Goal: Task Accomplishment & Management: Manage account settings

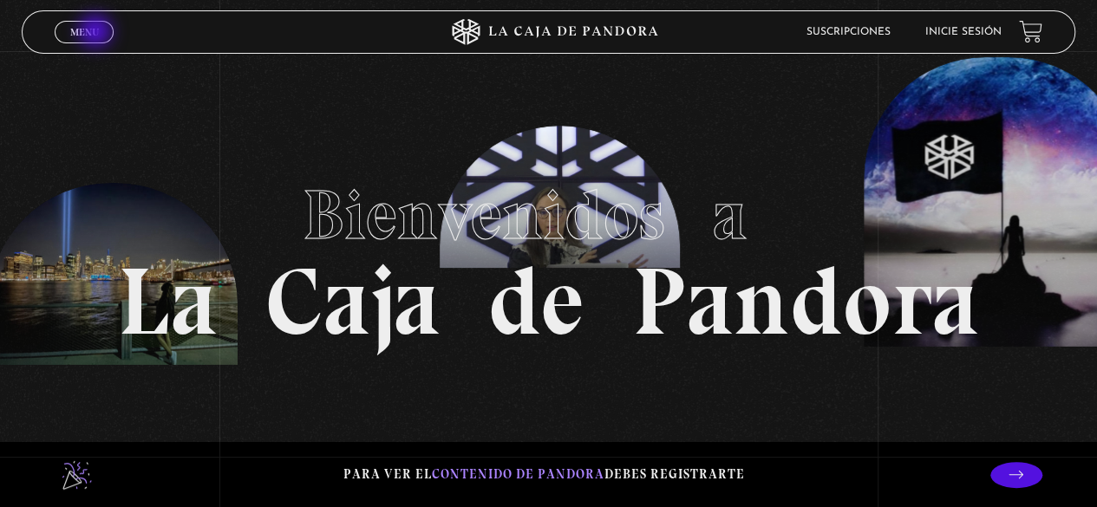
click at [93, 29] on span "Menu" at bounding box center [84, 32] width 29 height 10
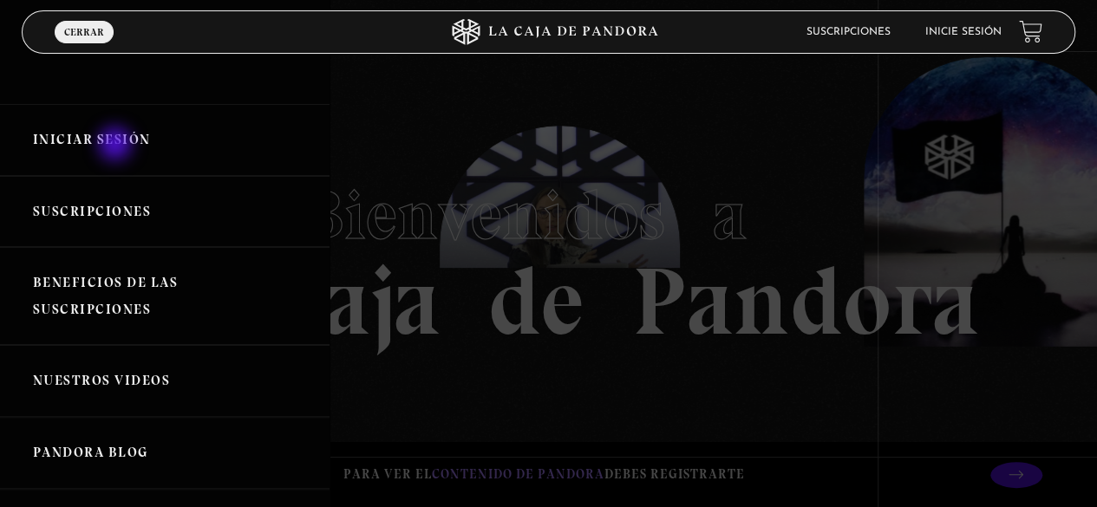
click at [120, 141] on link "Iniciar Sesión" at bounding box center [165, 140] width 330 height 72
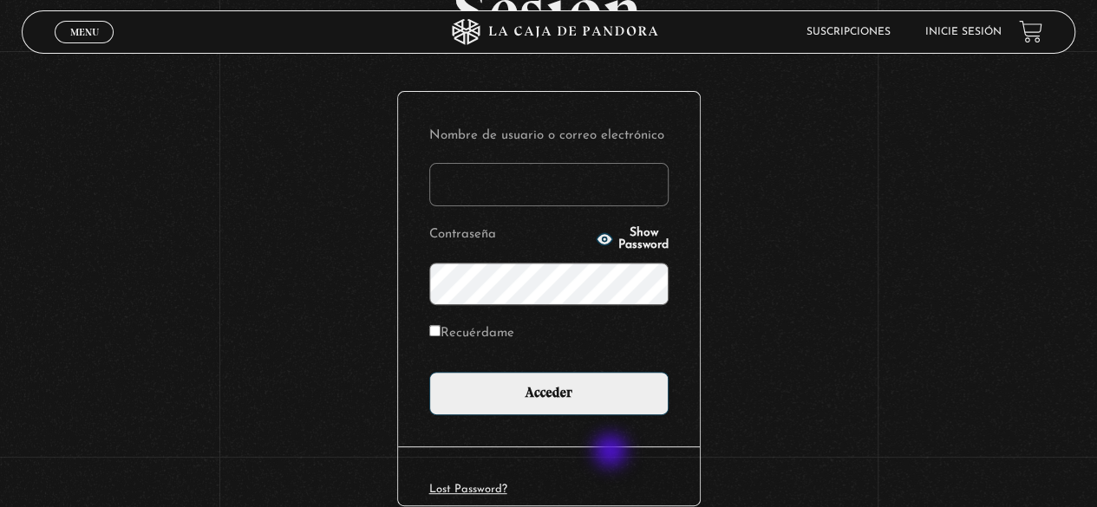
scroll to position [244, 0]
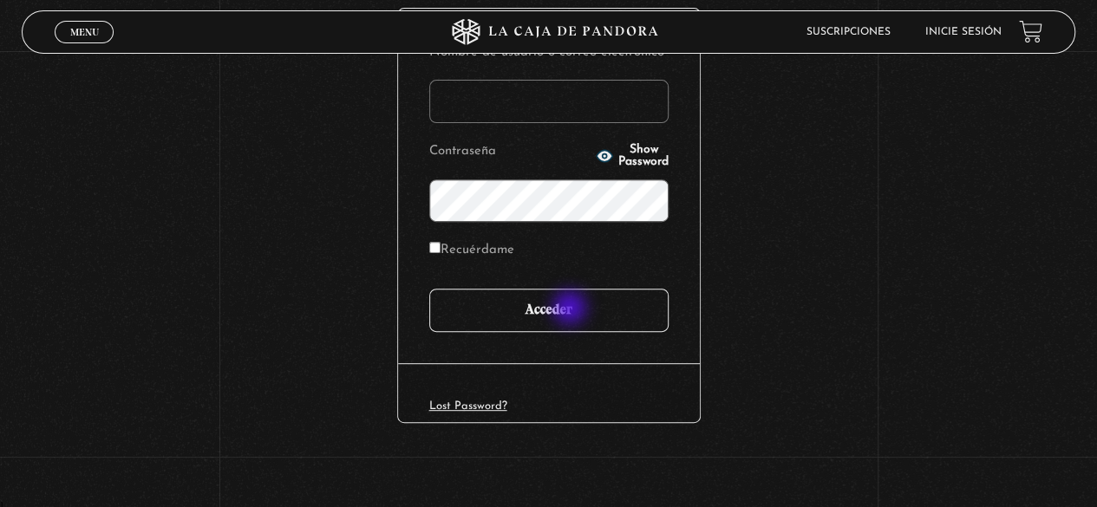
type input "kathyguevarat@gmail.com"
click at [572, 309] on input "Acceder" at bounding box center [548, 310] width 239 height 43
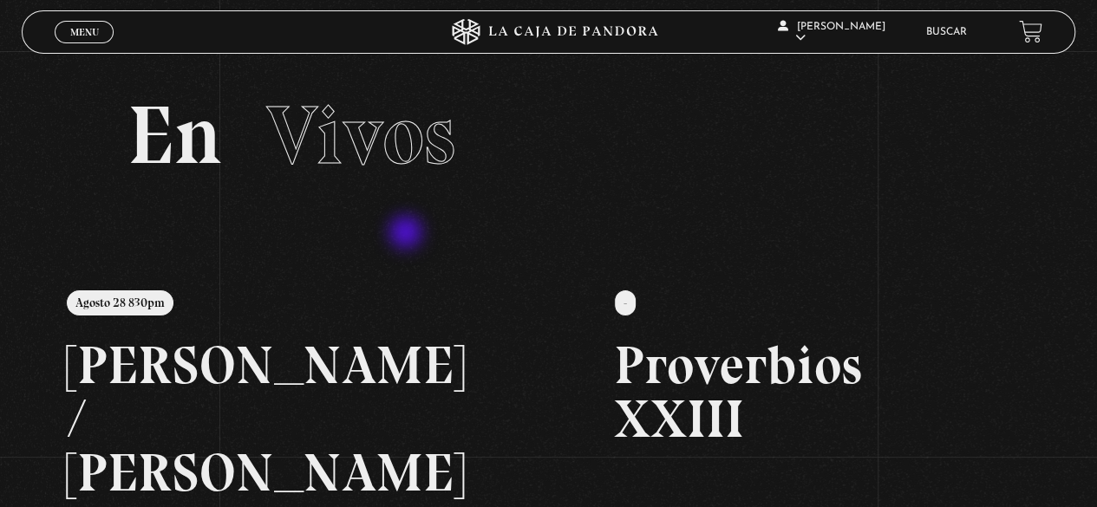
scroll to position [347, 0]
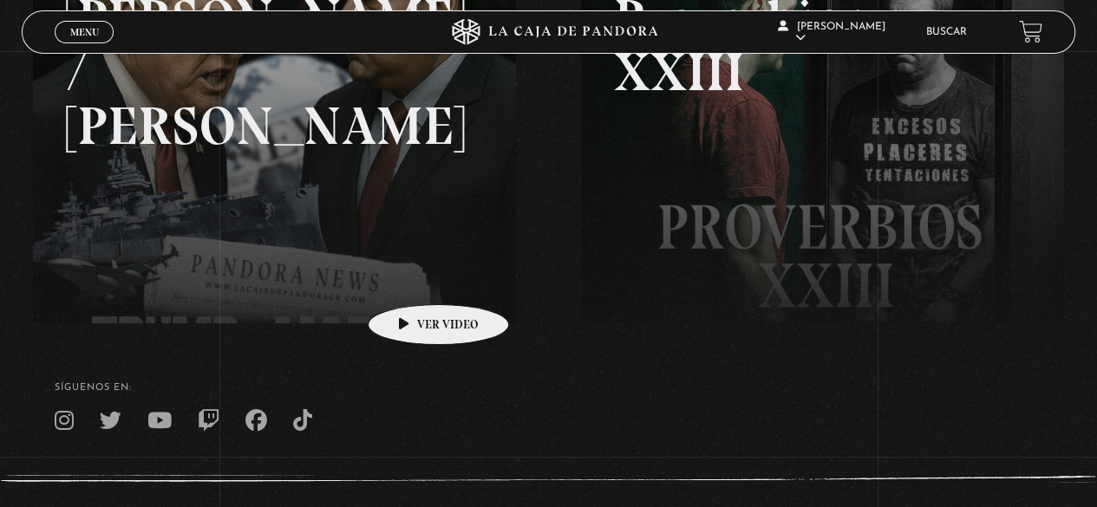
click at [411, 278] on link at bounding box center [581, 170] width 1097 height 507
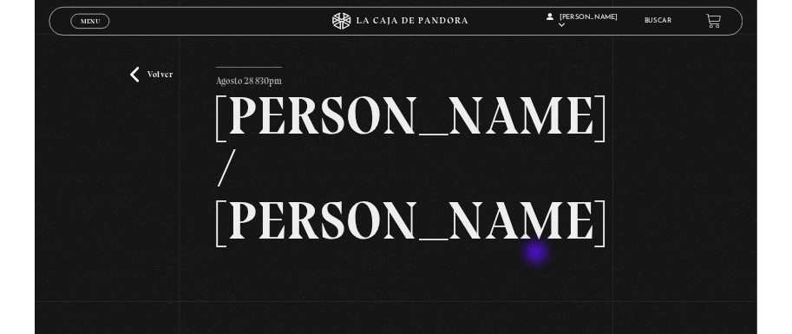
scroll to position [173, 0]
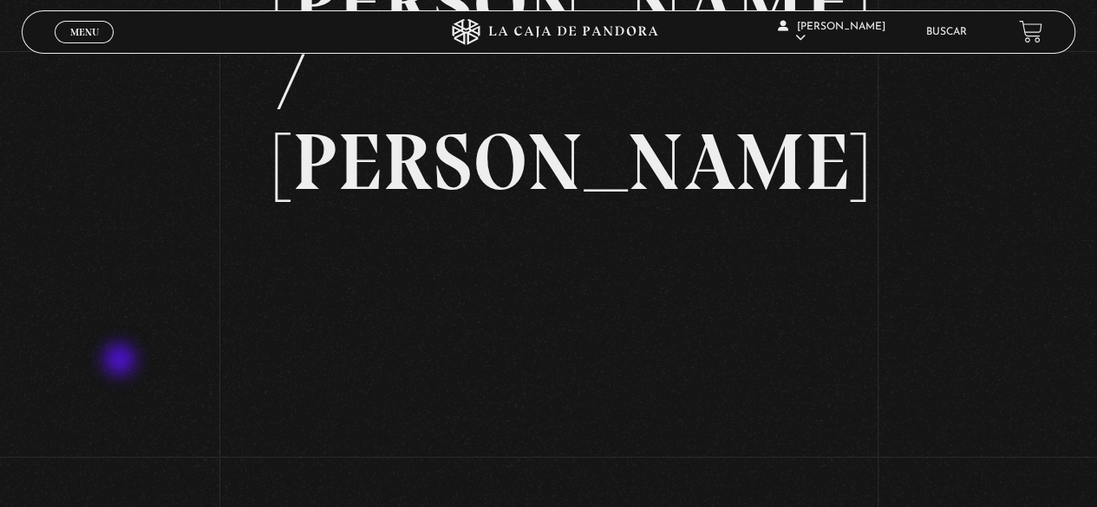
click at [125, 362] on div "Volver Agosto 28 830pm [PERSON_NAME] / [GEOGRAPHIC_DATA]" at bounding box center [548, 441] width 1097 height 1127
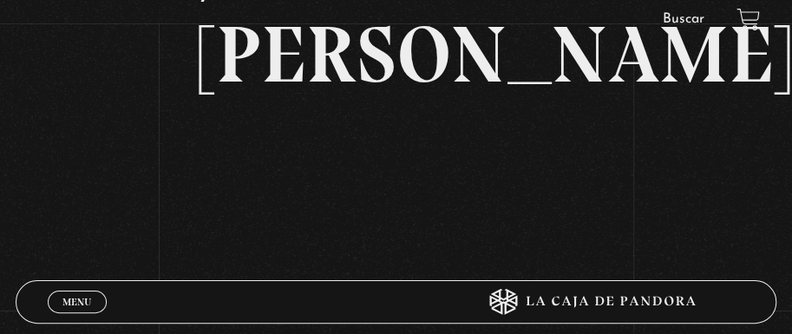
scroll to position [261, 0]
